Goal: Information Seeking & Learning: Learn about a topic

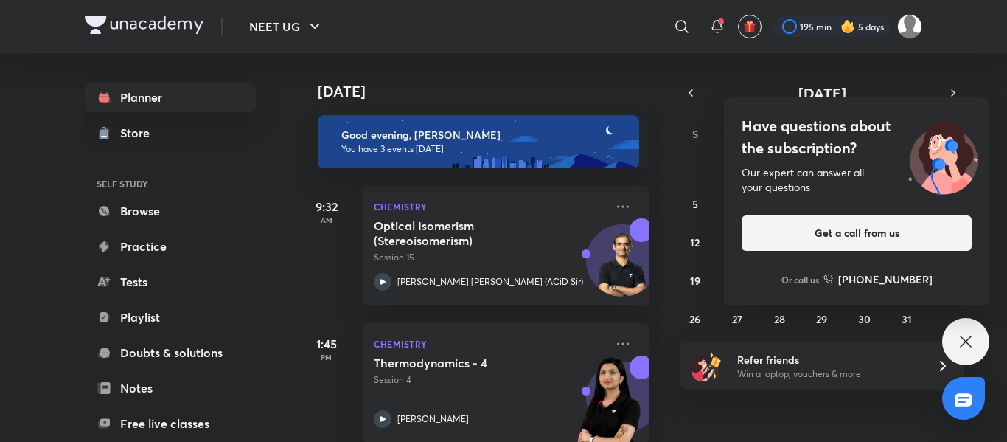
click at [965, 333] on icon at bounding box center [966, 342] width 18 height 18
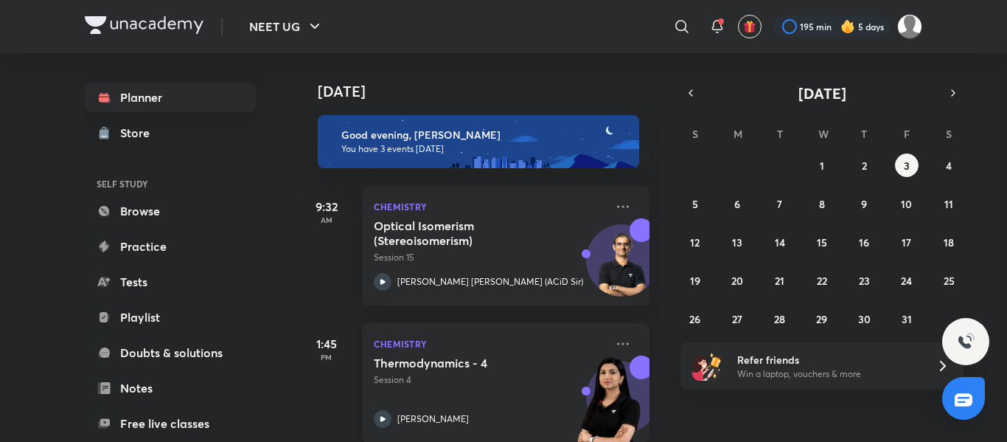
scroll to position [161, 0]
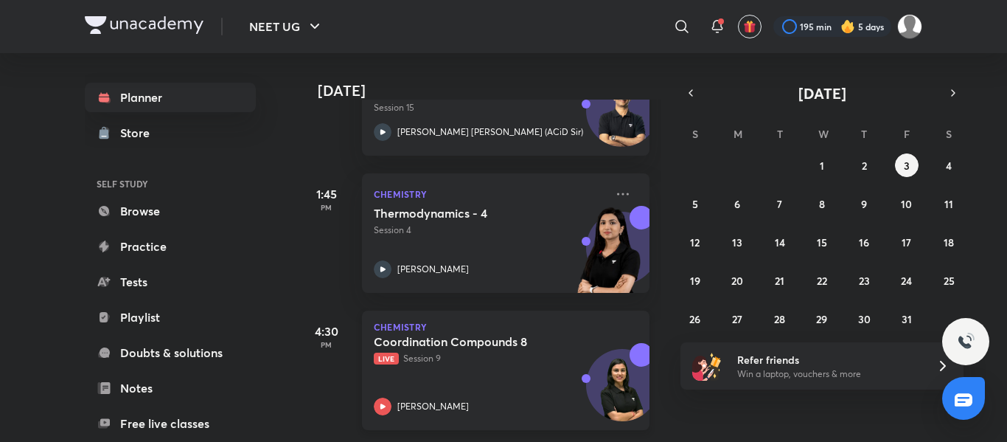
click at [492, 367] on div "Coordination Compounds 8 Live Session 9 [PERSON_NAME]" at bounding box center [490, 374] width 232 height 81
